Goal: Information Seeking & Learning: Check status

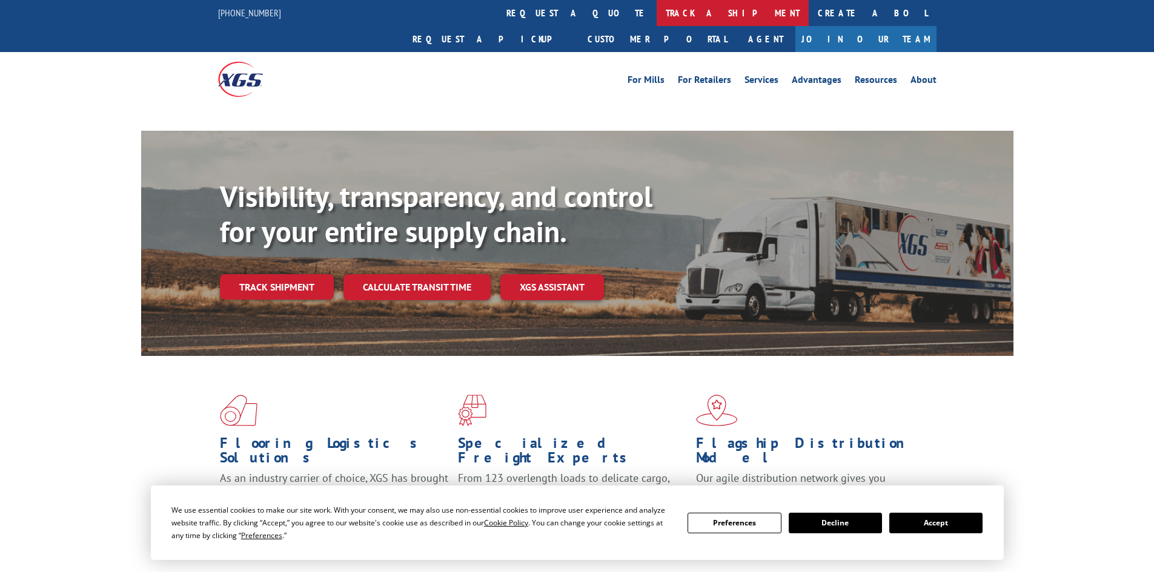
click at [657, 9] on link "track a shipment" at bounding box center [733, 13] width 152 height 26
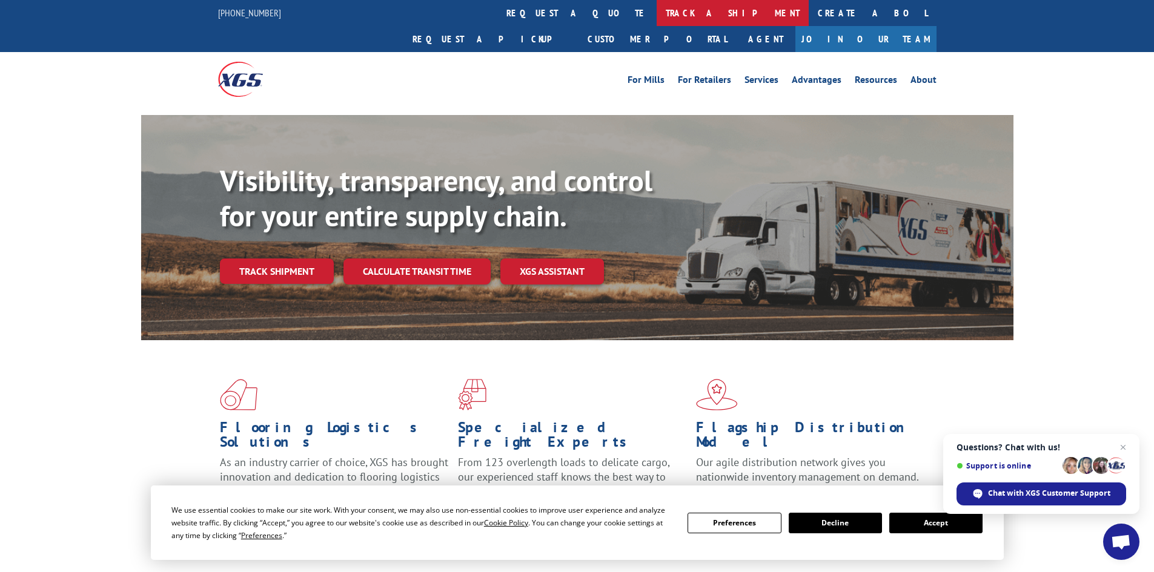
click at [657, 12] on link "track a shipment" at bounding box center [733, 13] width 152 height 26
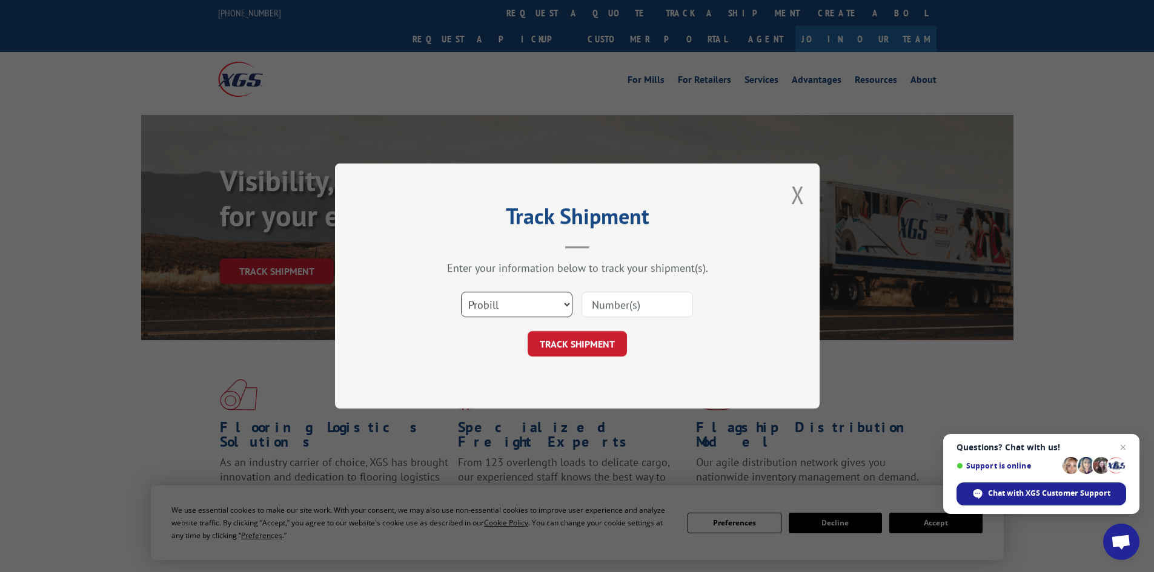
click at [510, 302] on select "Select category... Probill BOL PO" at bounding box center [516, 304] width 111 height 25
select select "bol"
click at [461, 292] on select "Select category... Probill BOL PO" at bounding box center [516, 304] width 111 height 25
click at [625, 311] on input at bounding box center [636, 304] width 111 height 25
type input "2838053"
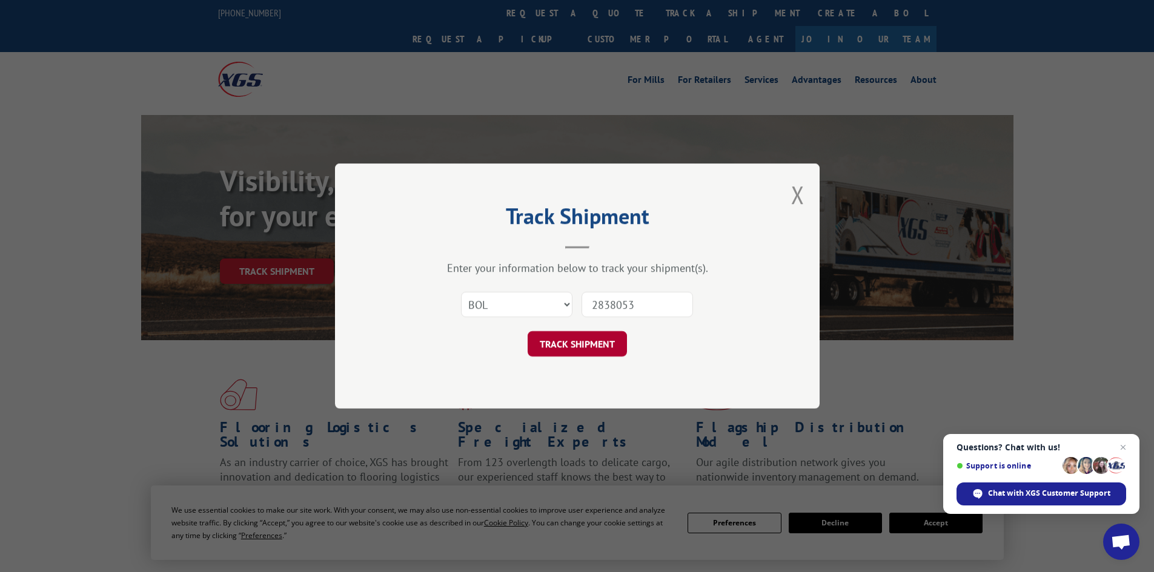
click at [575, 346] on button "TRACK SHIPMENT" at bounding box center [577, 343] width 99 height 25
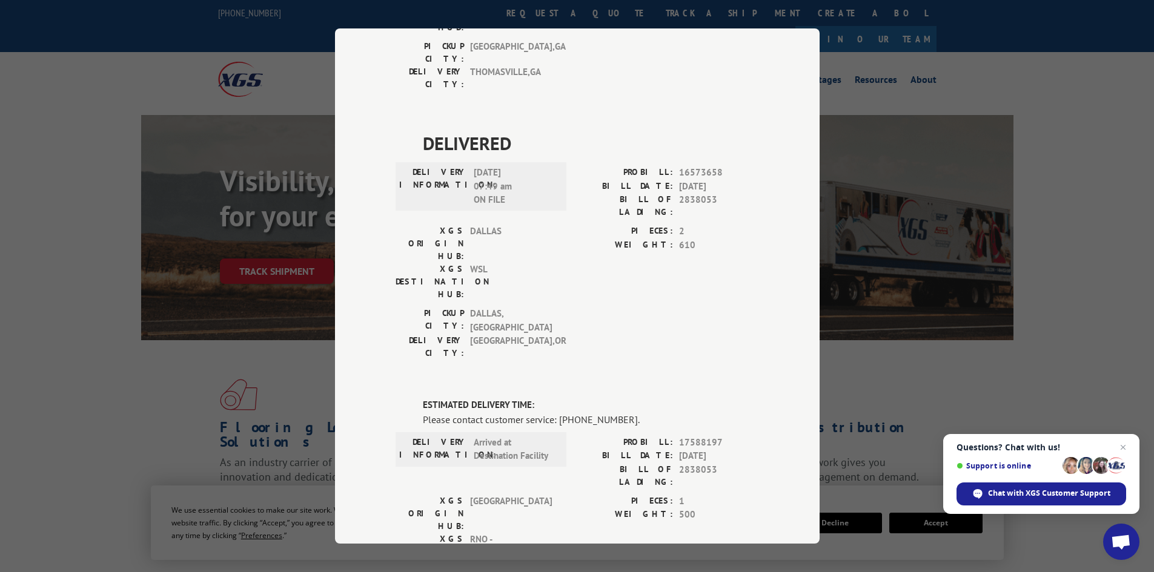
scroll to position [602, 0]
